Goal: Transaction & Acquisition: Obtain resource

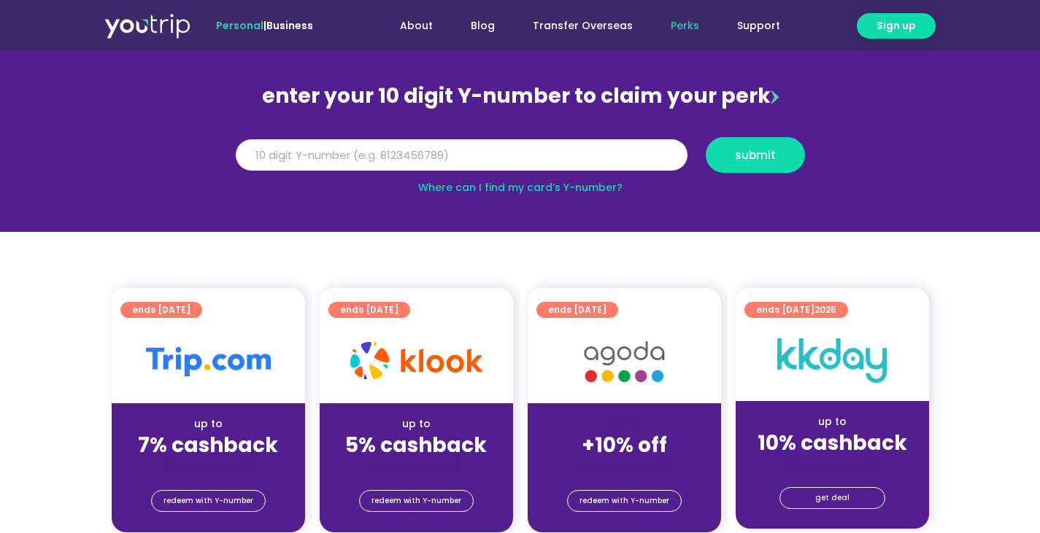
scroll to position [146, 0]
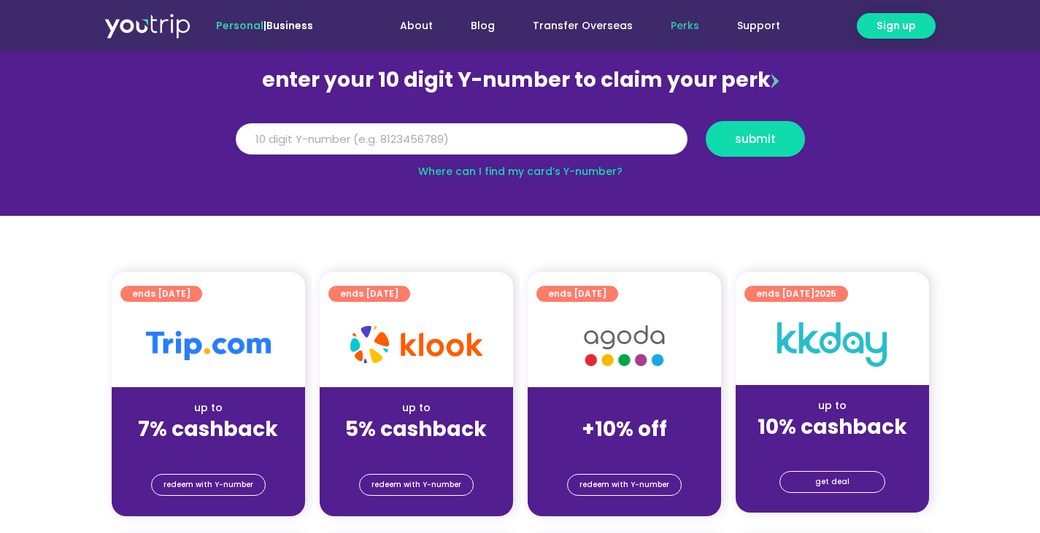
click at [315, 136] on input "Y Number" at bounding box center [462, 139] width 452 height 32
click at [426, 141] on input "8120" at bounding box center [462, 139] width 452 height 32
type input "8120827918"
click at [756, 134] on span "submit" at bounding box center [755, 139] width 41 height 11
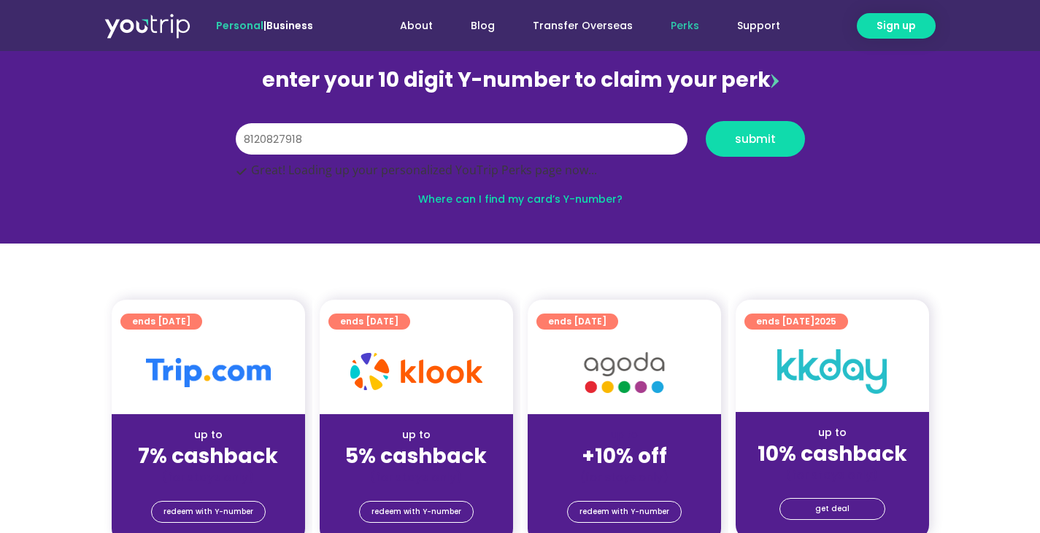
scroll to position [193, 0]
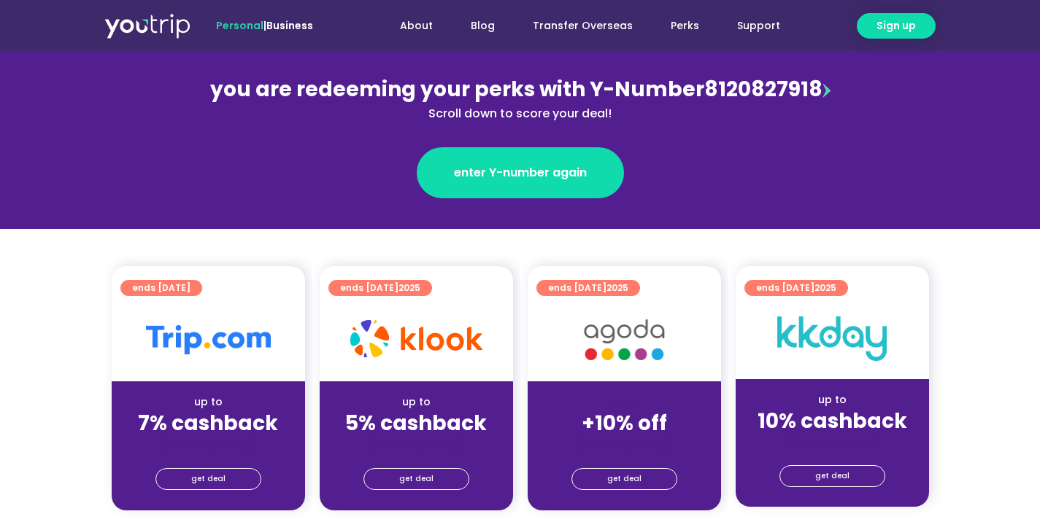
scroll to position [219, 0]
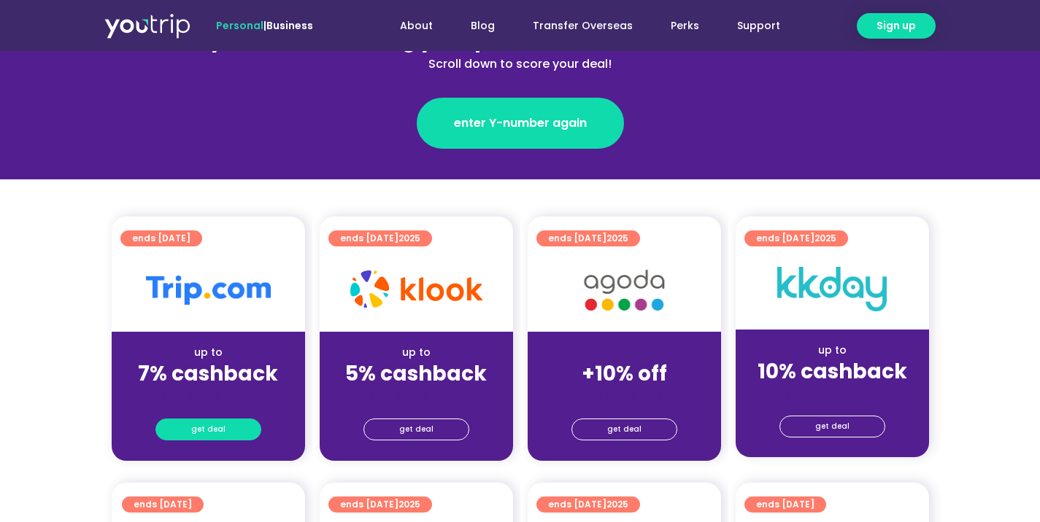
click at [191, 425] on link "get deal" at bounding box center [208, 430] width 106 height 22
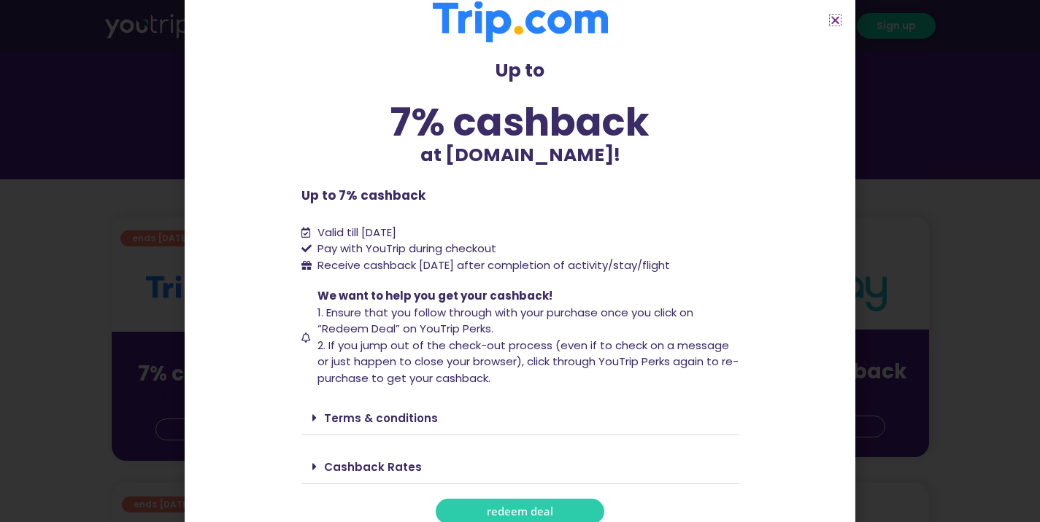
scroll to position [34, 0]
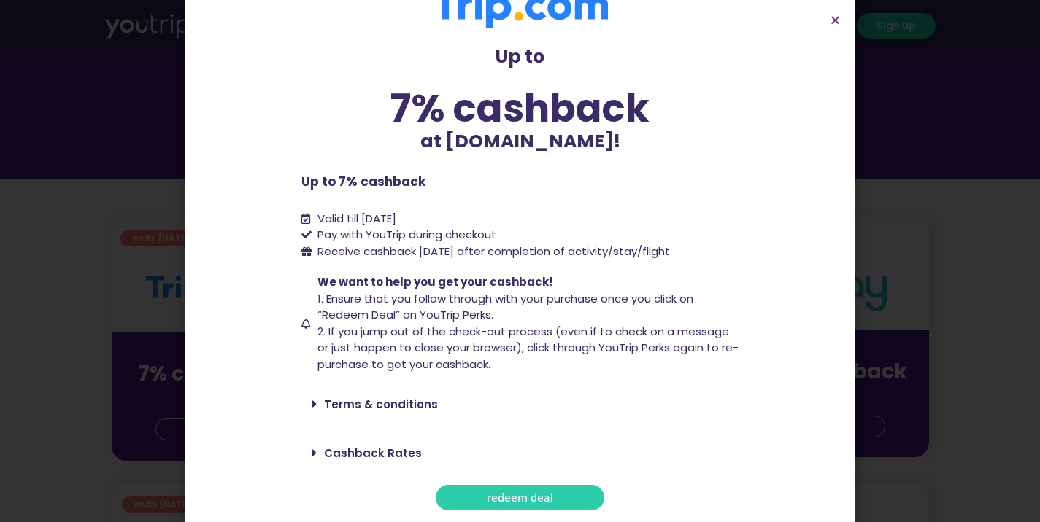
click at [386, 400] on link "Terms & conditions" at bounding box center [381, 404] width 114 height 15
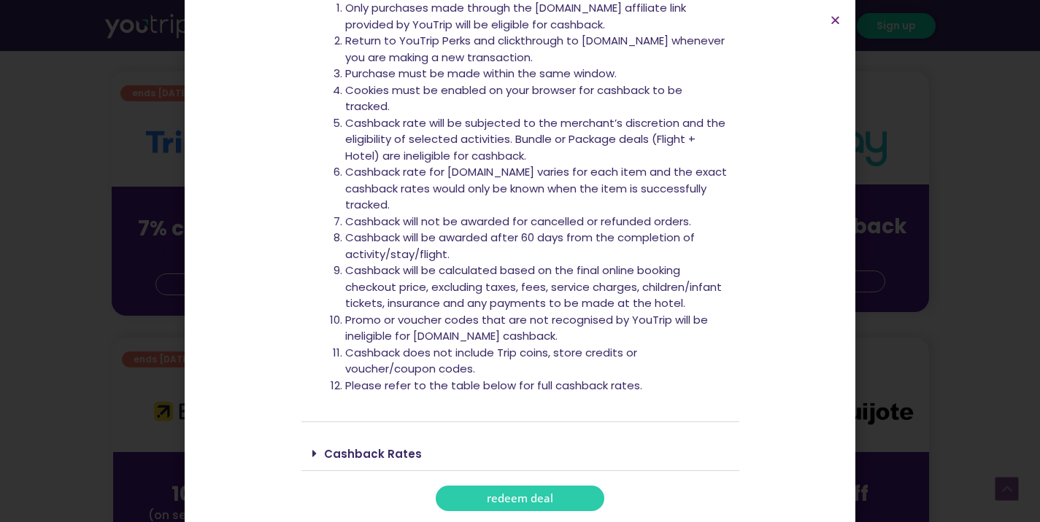
scroll to position [365, 0]
click at [305, 453] on div "Cashback Rates" at bounding box center [520, 454] width 438 height 34
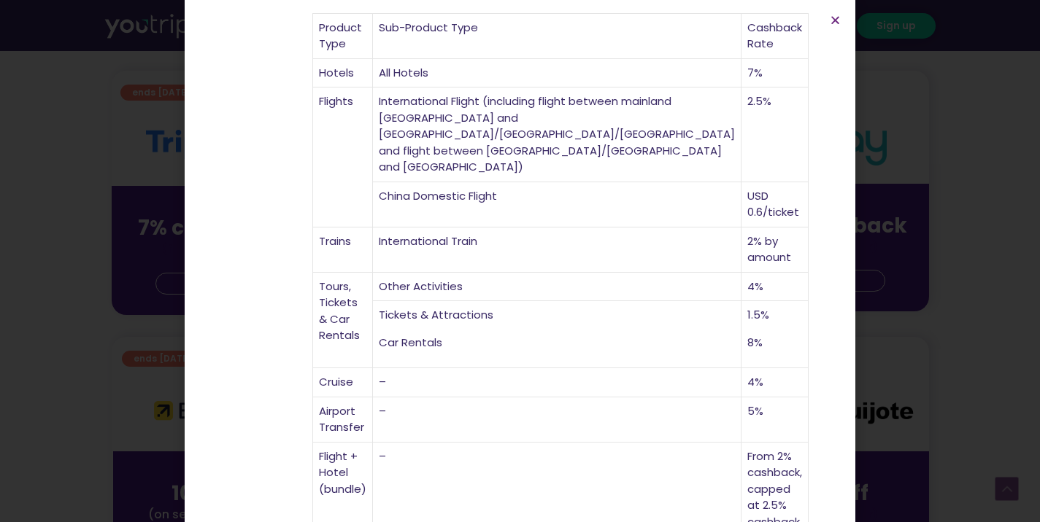
scroll to position [947, 0]
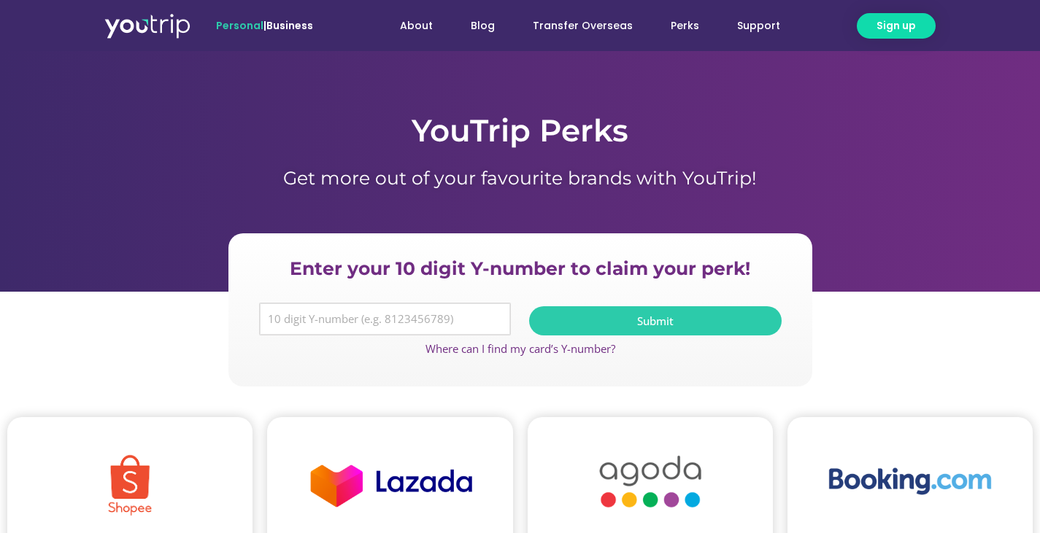
click at [380, 325] on input "Y Number" at bounding box center [385, 320] width 252 height 34
type input "8120827918"
click at [719, 313] on button "Submit" at bounding box center [655, 320] width 252 height 29
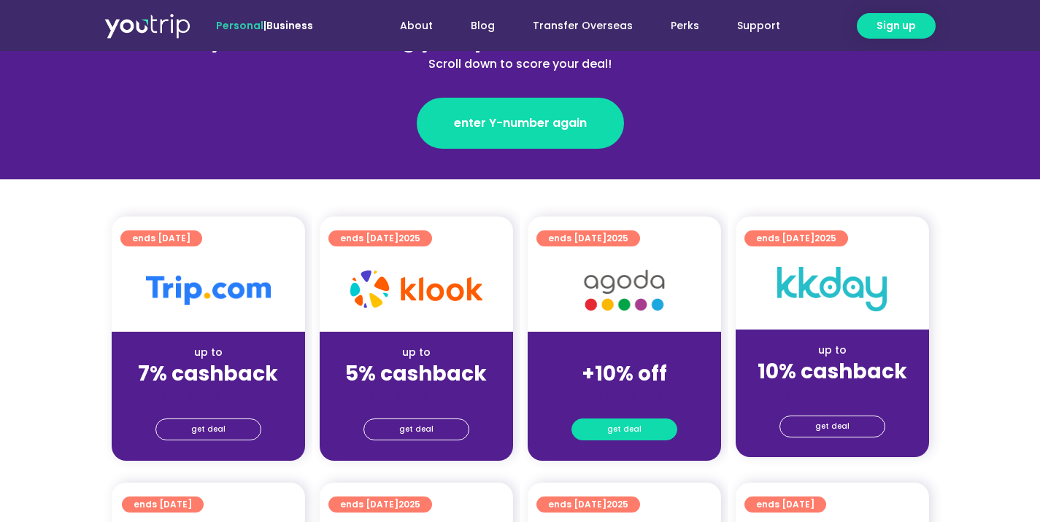
click at [637, 424] on span "get deal" at bounding box center [624, 430] width 34 height 20
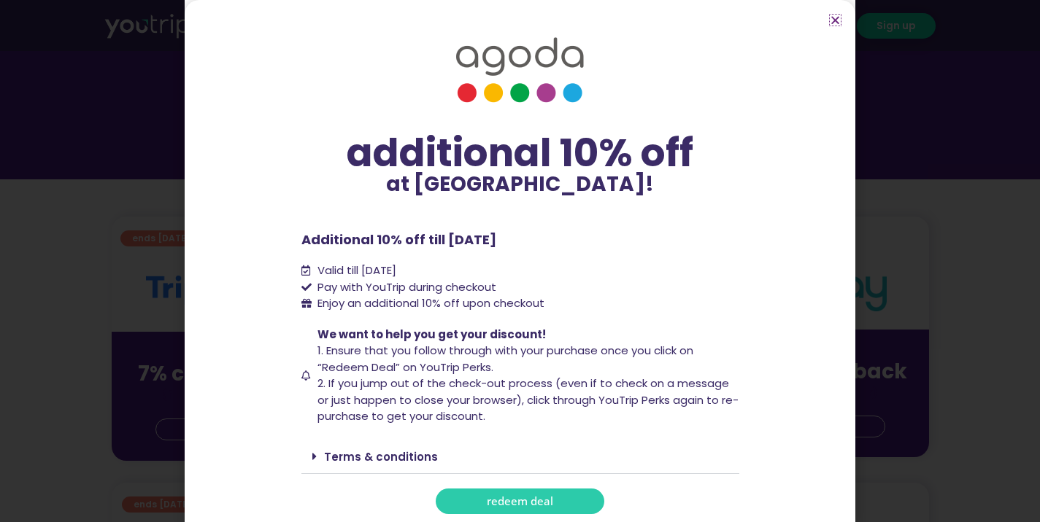
scroll to position [3, 0]
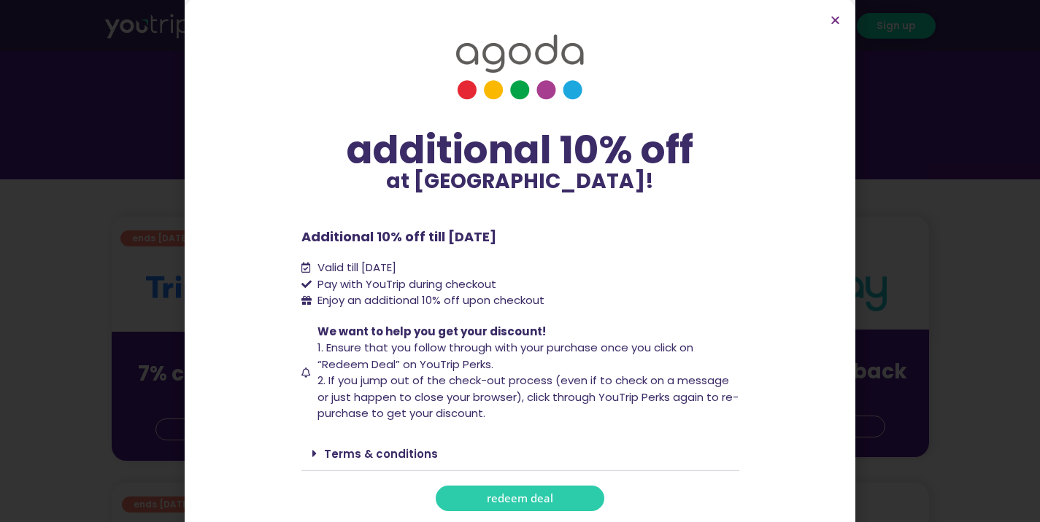
click at [493, 493] on span "redeem deal" at bounding box center [520, 498] width 66 height 11
